Goal: Information Seeking & Learning: Learn about a topic

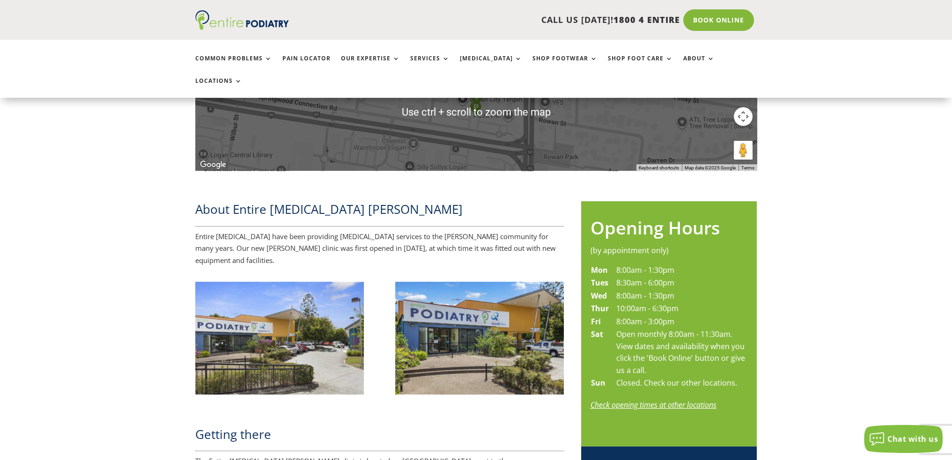
scroll to position [338, 0]
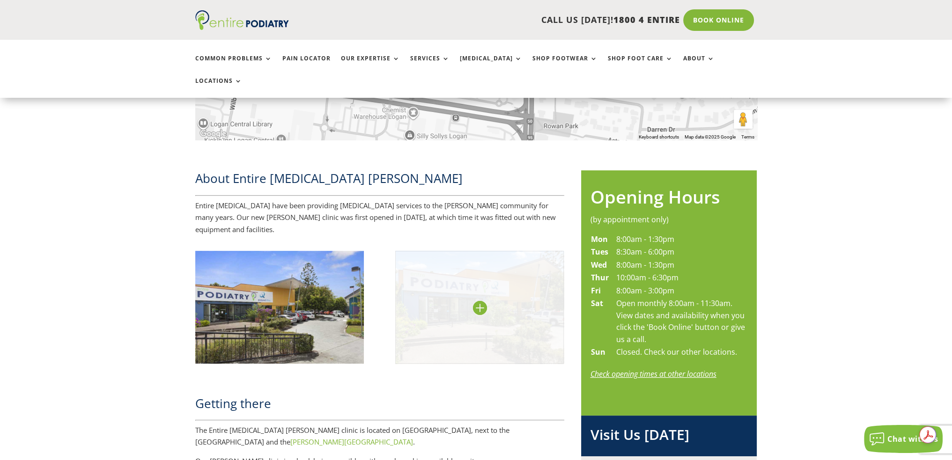
click at [482, 273] on img at bounding box center [479, 307] width 169 height 112
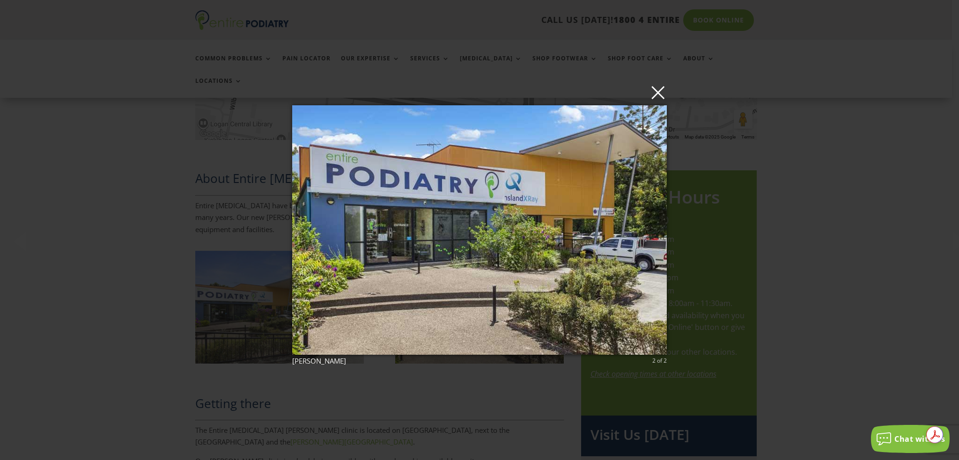
click at [660, 101] on button "×" at bounding box center [482, 92] width 375 height 21
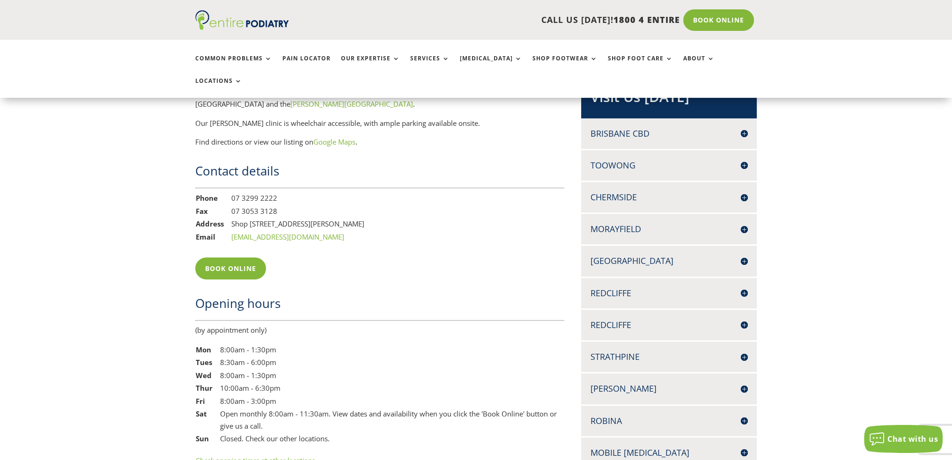
scroll to position [675, 0]
click at [637, 129] on h4 "Brisbane CBD" at bounding box center [668, 135] width 157 height 12
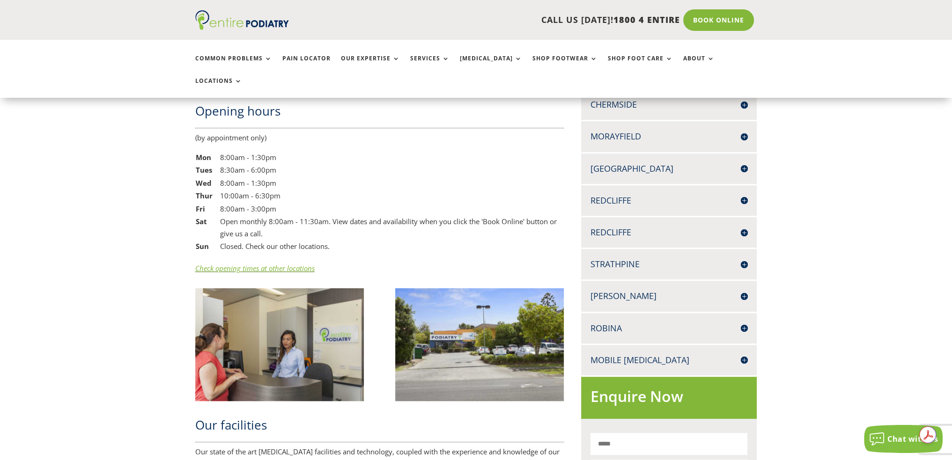
scroll to position [868, 0]
click at [605, 322] on h4 "Robina" at bounding box center [668, 328] width 157 height 12
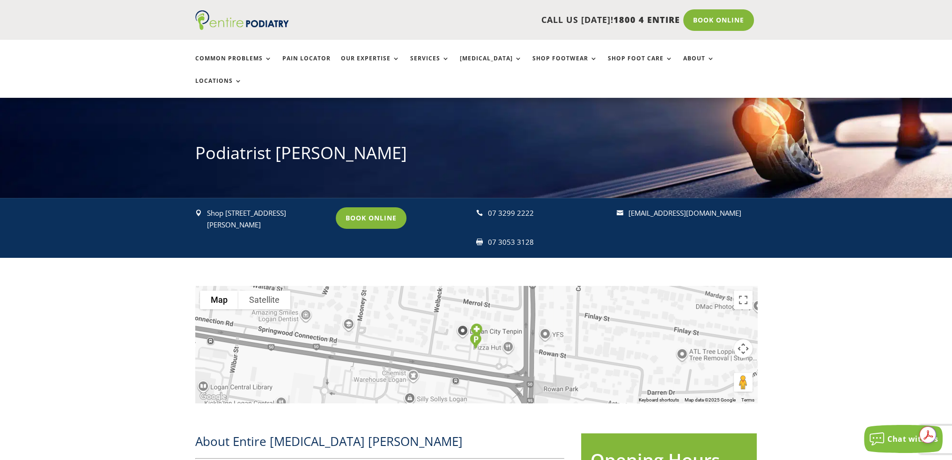
scroll to position [0, 0]
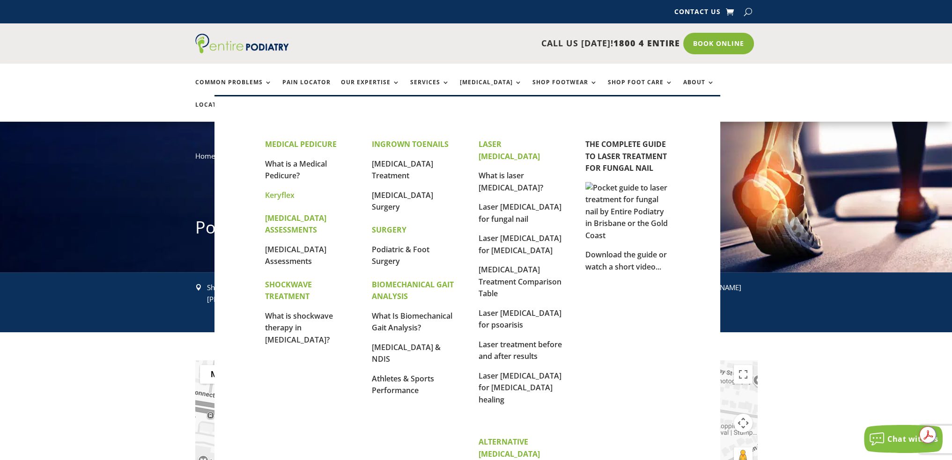
click at [285, 196] on link "Keryflex" at bounding box center [279, 195] width 29 height 10
click at [510, 170] on link "What is laser [MEDICAL_DATA]?" at bounding box center [510, 181] width 65 height 22
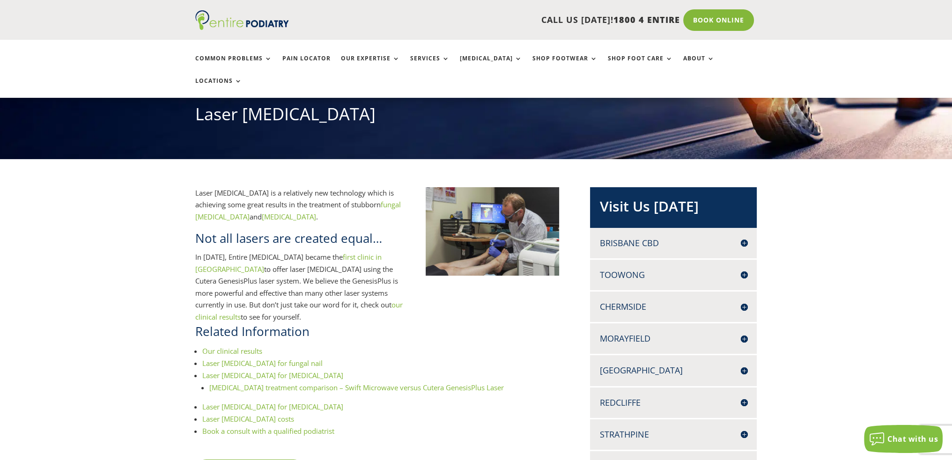
scroll to position [151, 0]
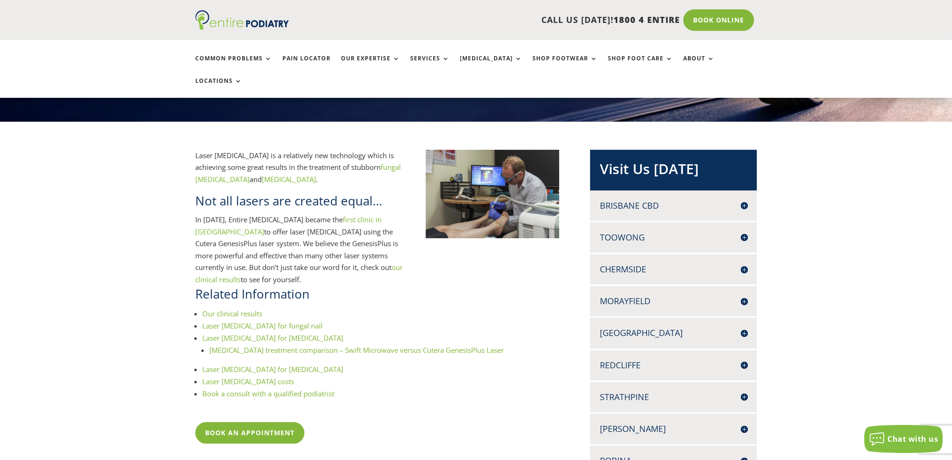
click at [234, 309] on link "Our clinical results" at bounding box center [232, 313] width 60 height 9
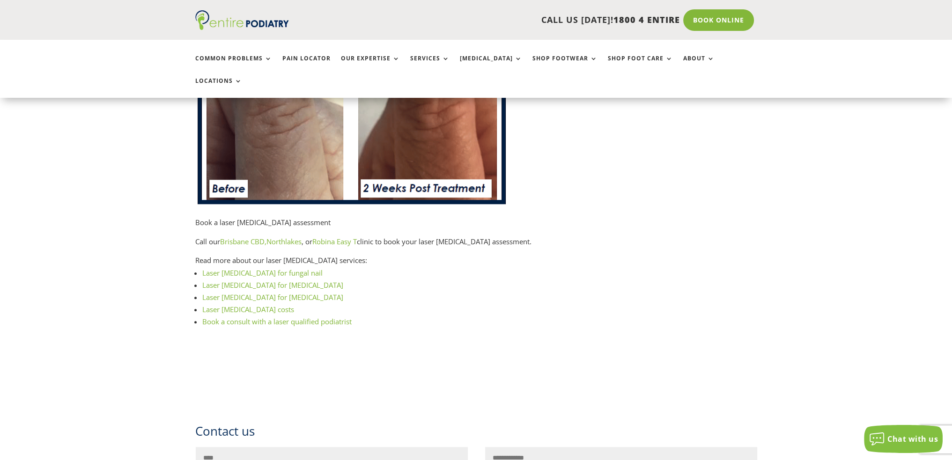
scroll to position [1088, 0]
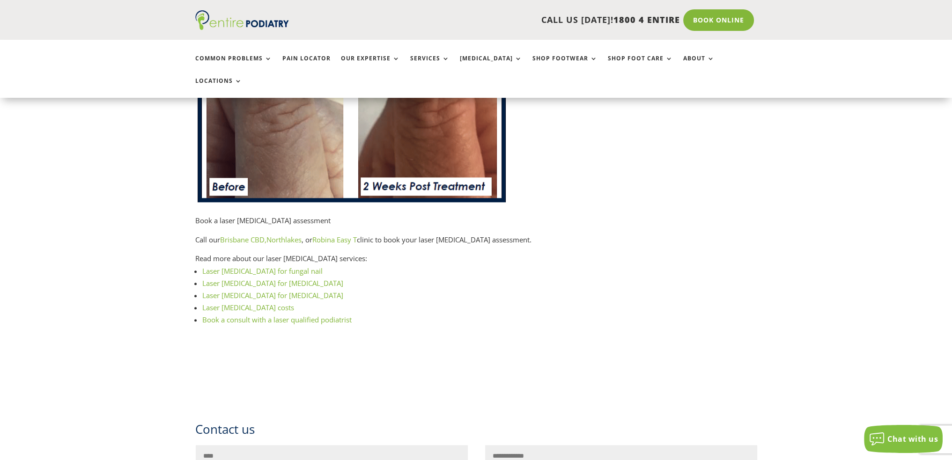
click at [236, 303] on link "Laser [MEDICAL_DATA] costs" at bounding box center [248, 307] width 92 height 9
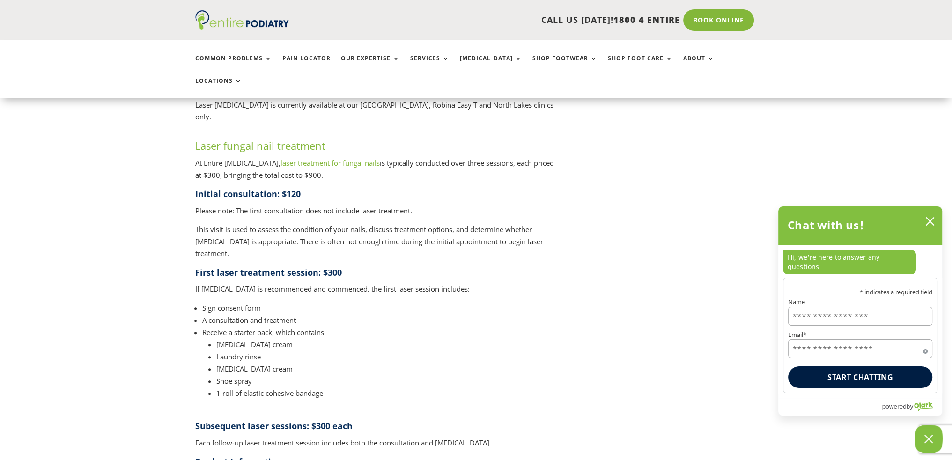
scroll to position [1056, 0]
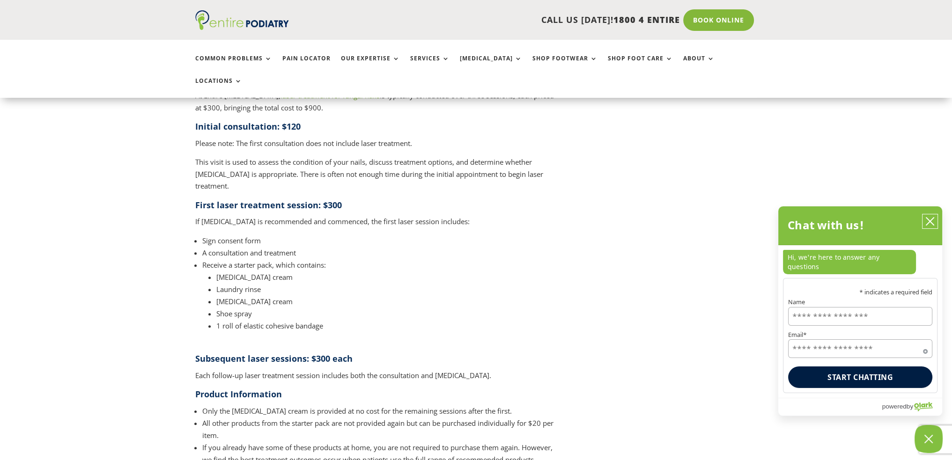
click at [936, 228] on button "close chatbox" at bounding box center [929, 221] width 15 height 14
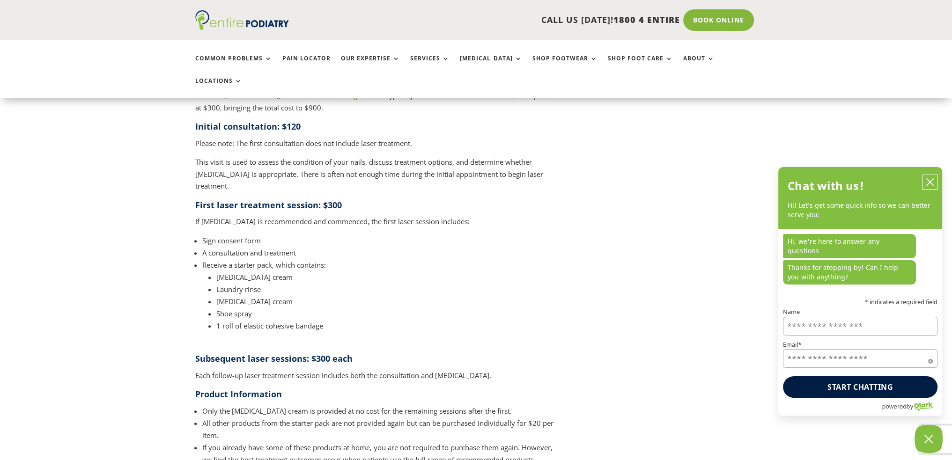
click at [928, 187] on icon "close chatbox" at bounding box center [929, 181] width 9 height 9
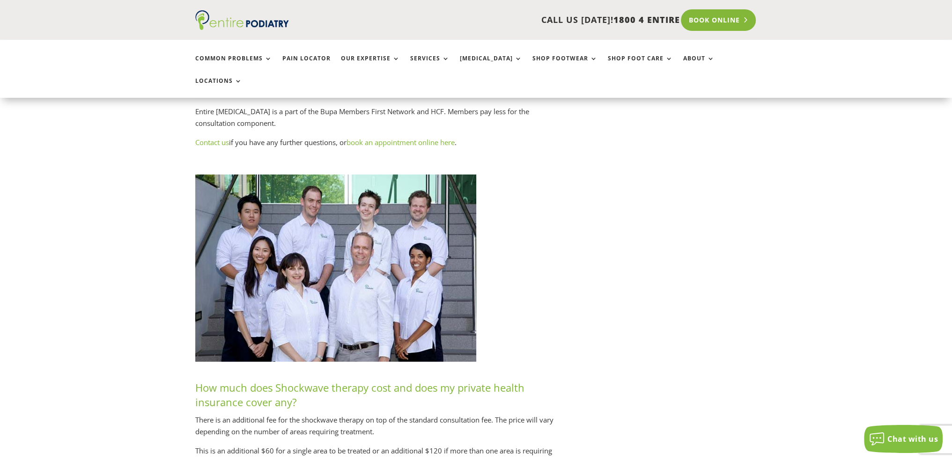
scroll to position [4072, 0]
